Goal: Information Seeking & Learning: Check status

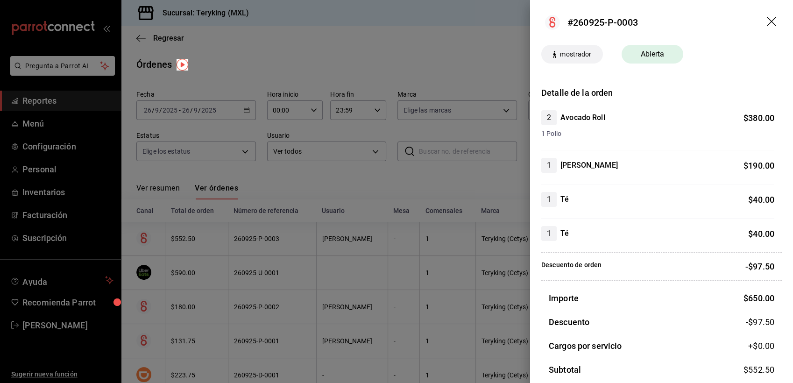
scroll to position [21, 0]
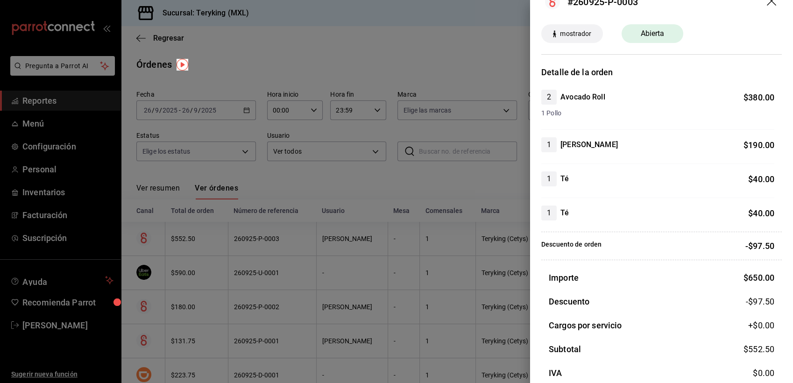
click at [351, 69] on div at bounding box center [396, 191] width 793 height 383
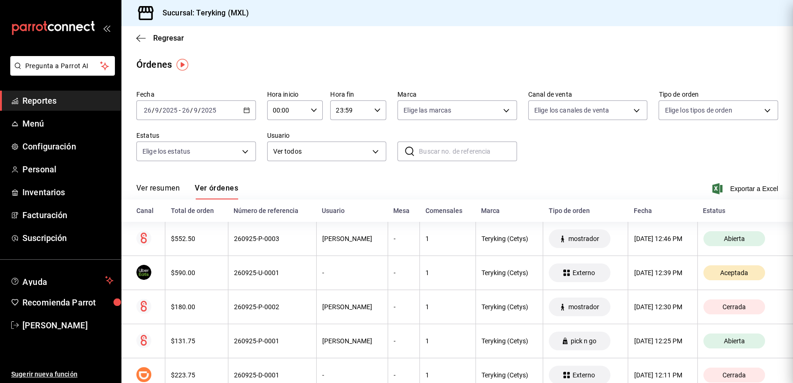
scroll to position [0, 0]
click at [34, 105] on span "Reportes" at bounding box center [67, 100] width 91 height 13
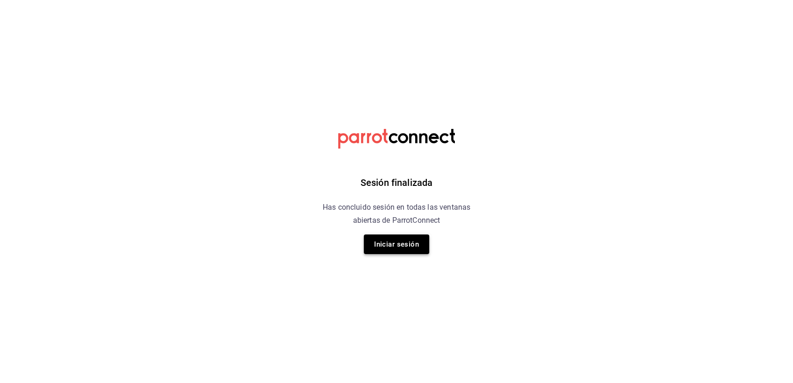
click at [401, 248] on button "Iniciar sesión" at bounding box center [396, 244] width 65 height 20
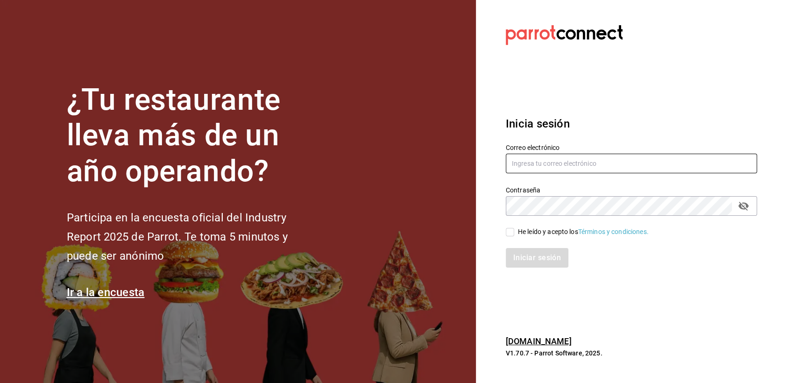
type input "[EMAIL_ADDRESS][DOMAIN_NAME]"
click at [511, 233] on input "He leído y acepto los Términos y condiciones." at bounding box center [509, 232] width 8 height 8
checkbox input "true"
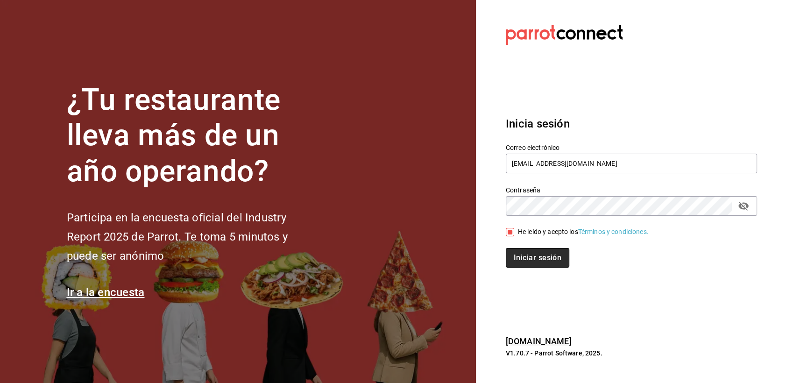
click at [529, 260] on button "Iniciar sesión" at bounding box center [536, 258] width 63 height 20
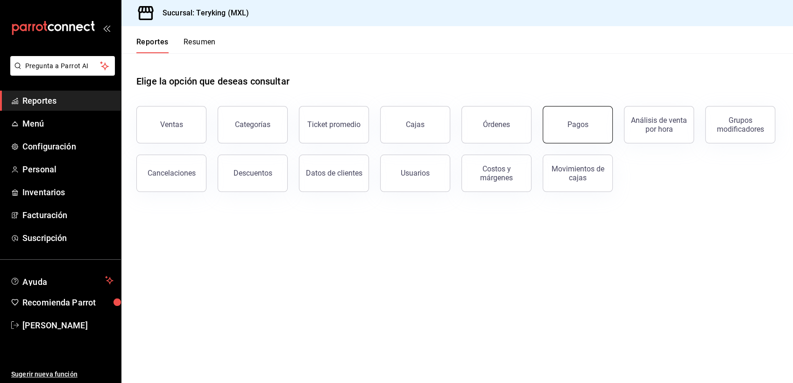
click at [563, 133] on button "Pagos" at bounding box center [577, 124] width 70 height 37
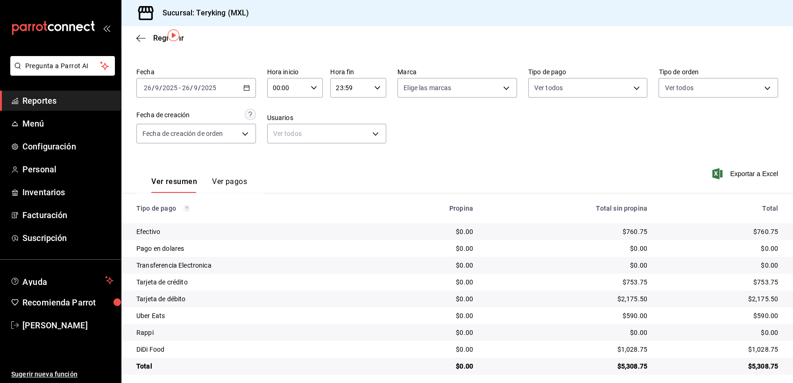
scroll to position [29, 0]
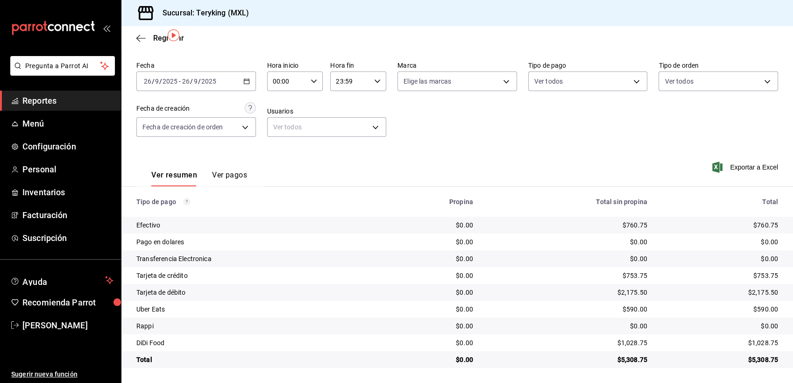
click at [44, 97] on span "Reportes" at bounding box center [67, 100] width 91 height 13
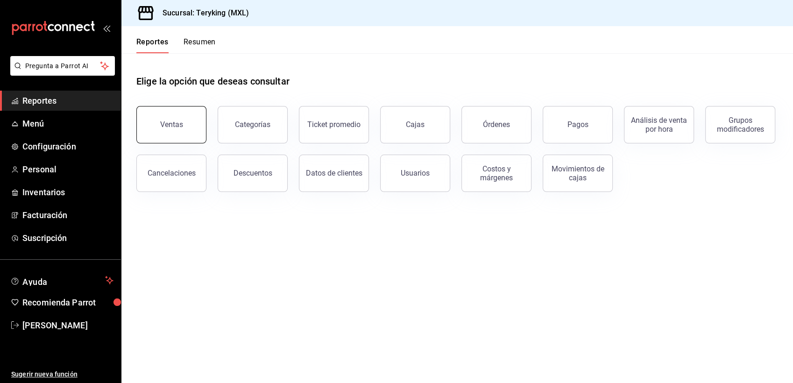
click at [180, 133] on button "Ventas" at bounding box center [171, 124] width 70 height 37
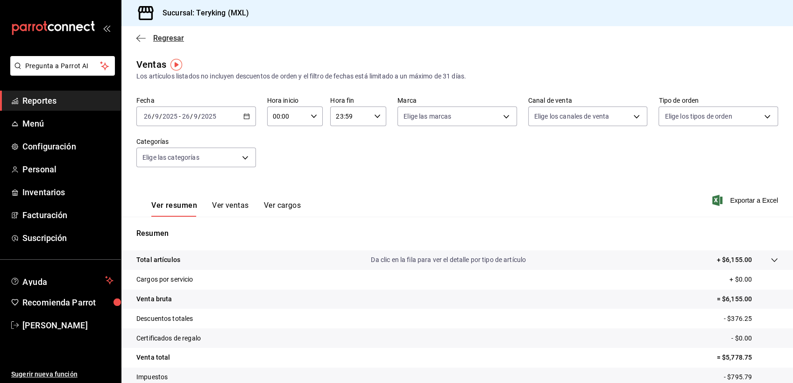
click at [172, 38] on span "Regresar" at bounding box center [168, 38] width 31 height 9
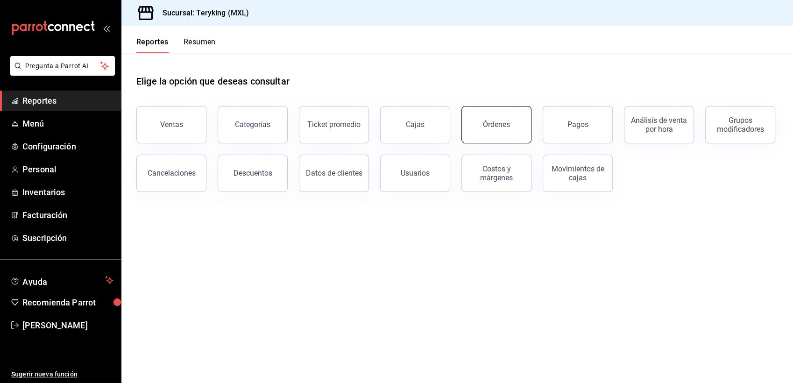
click at [522, 126] on button "Órdenes" at bounding box center [496, 124] width 70 height 37
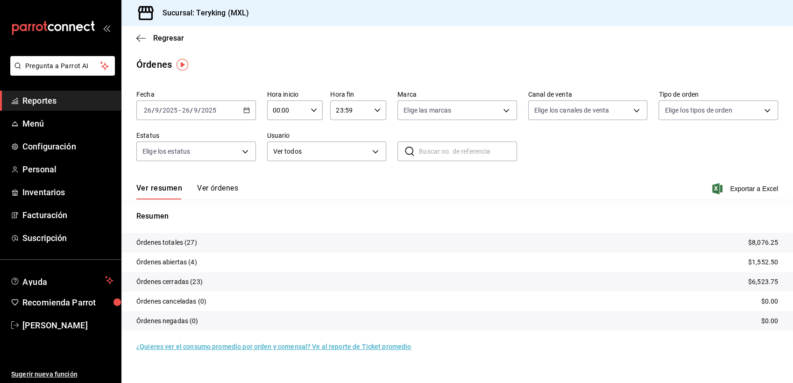
click at [210, 193] on button "Ver órdenes" at bounding box center [217, 191] width 41 height 16
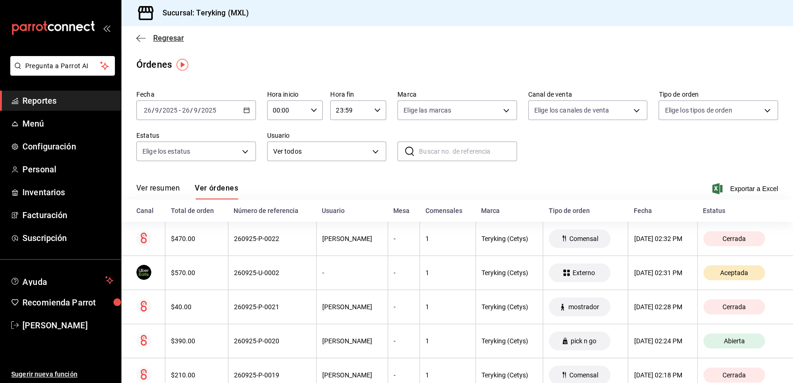
click at [166, 40] on span "Regresar" at bounding box center [168, 38] width 31 height 9
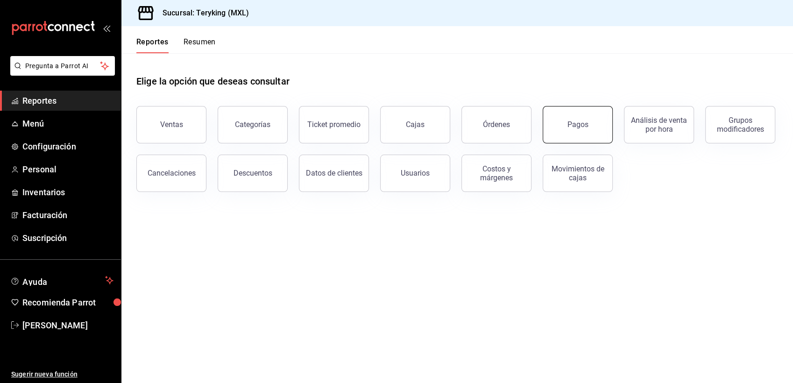
click at [605, 127] on button "Pagos" at bounding box center [577, 124] width 70 height 37
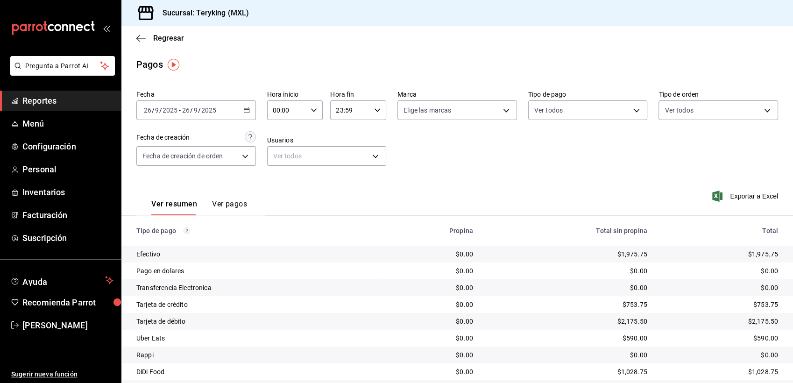
click at [566, 146] on div "Fecha 2025-09-26 26 / 9 / 2025 - 2025-09-26 26 / 9 / 2025 Hora inicio 00:00 Hor…" at bounding box center [456, 131] width 641 height 91
